Goal: Task Accomplishment & Management: Use online tool/utility

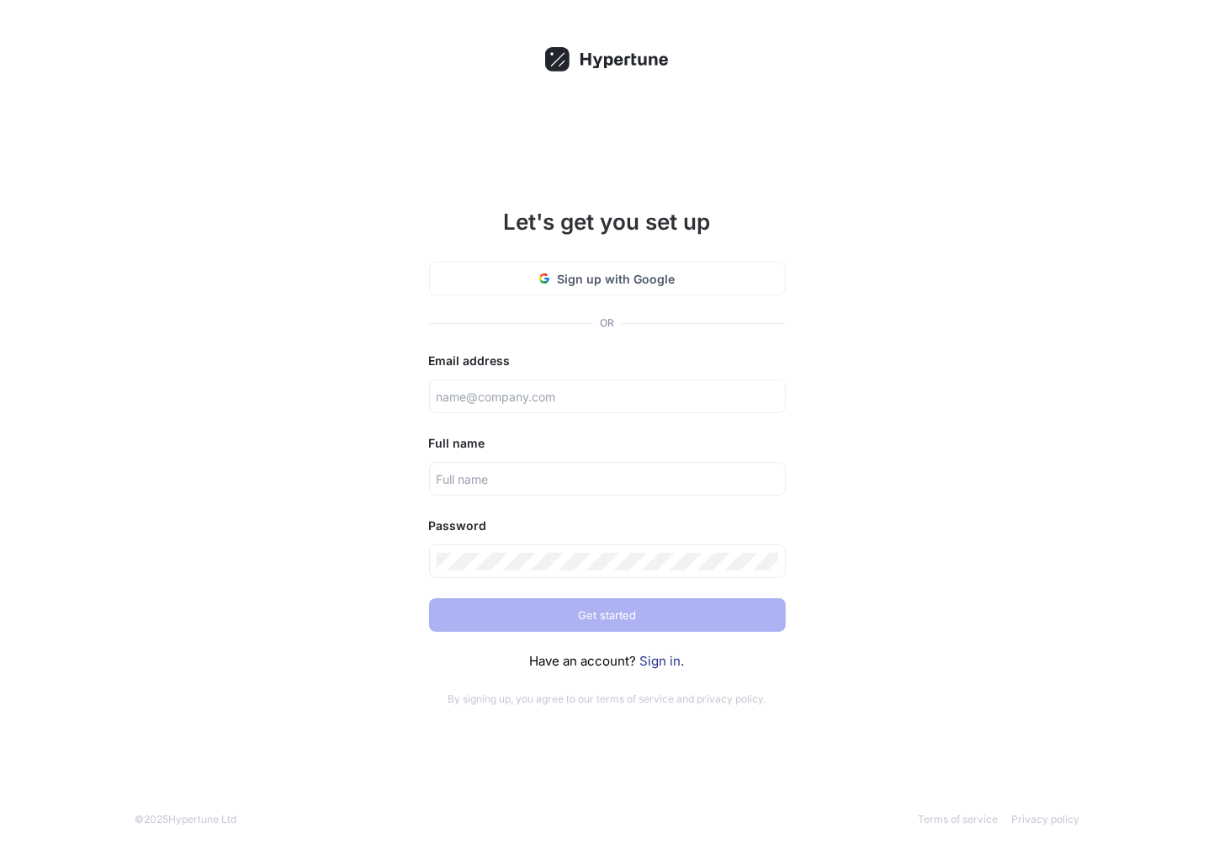
click at [647, 663] on link "Sign in" at bounding box center [660, 661] width 41 height 16
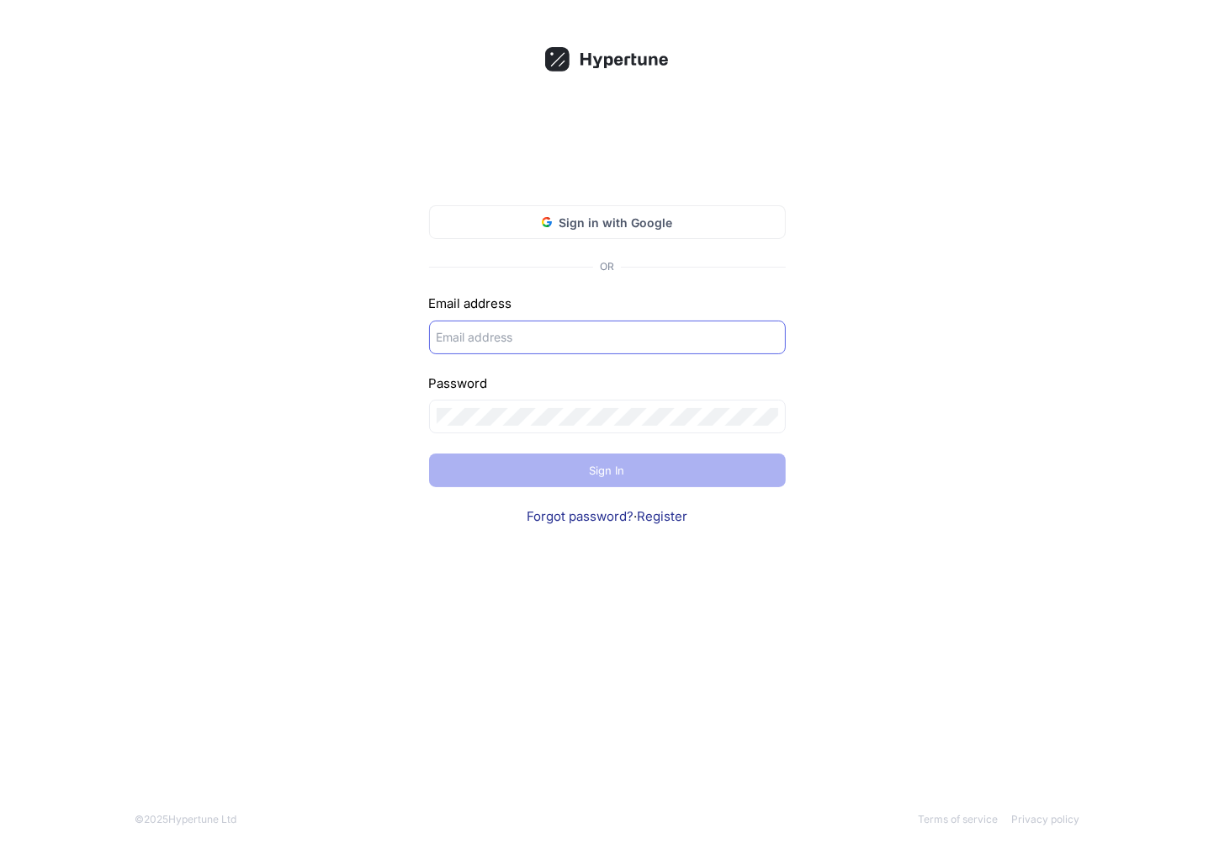
click at [628, 328] on input "text" at bounding box center [606, 337] width 341 height 18
click at [577, 400] on div at bounding box center [607, 416] width 357 height 34
click at [577, 428] on div at bounding box center [607, 416] width 357 height 34
type input "[PERSON_NAME][EMAIL_ADDRESS][DOMAIN_NAME]"
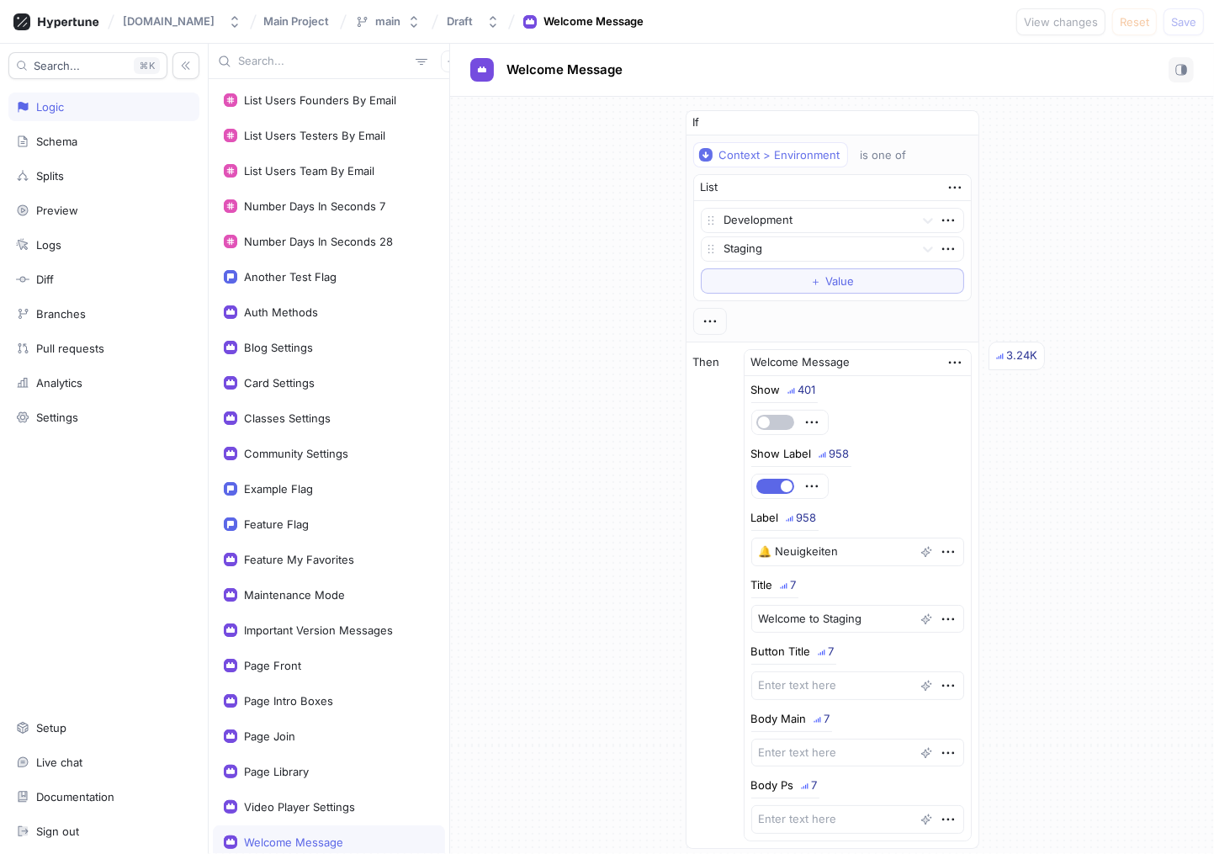
click at [312, 835] on div "Welcome Message" at bounding box center [293, 841] width 99 height 13
click at [778, 482] on button "button" at bounding box center [775, 486] width 38 height 15
click at [1177, 25] on span "Save" at bounding box center [1183, 22] width 25 height 10
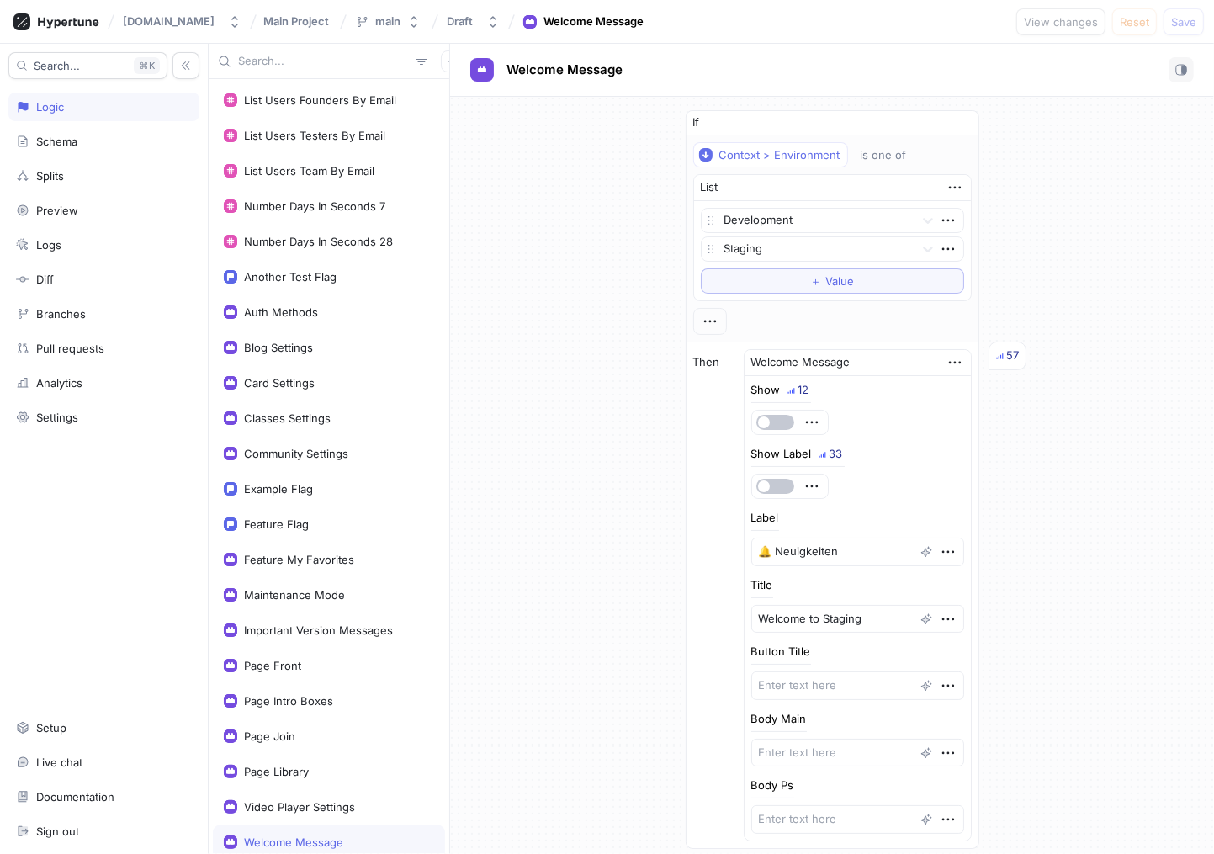
type textarea "x"
